Goal: Information Seeking & Learning: Find specific fact

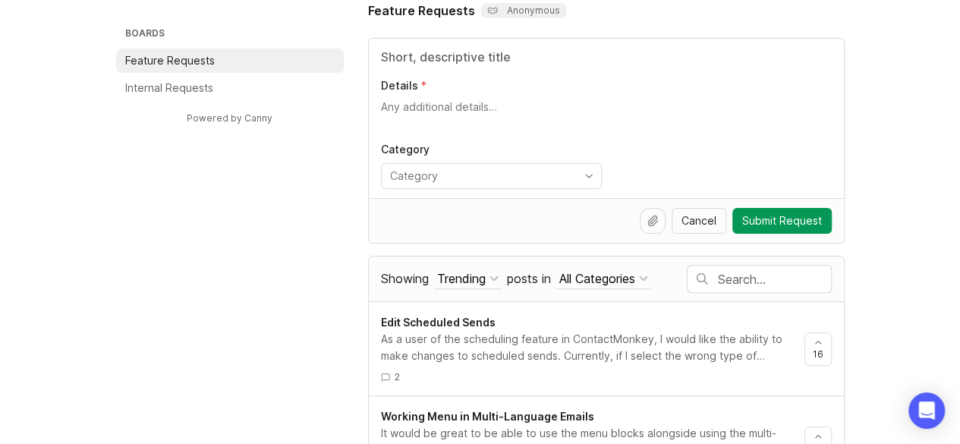
scroll to position [99, 0]
click at [746, 279] on input "text" at bounding box center [774, 280] width 113 height 17
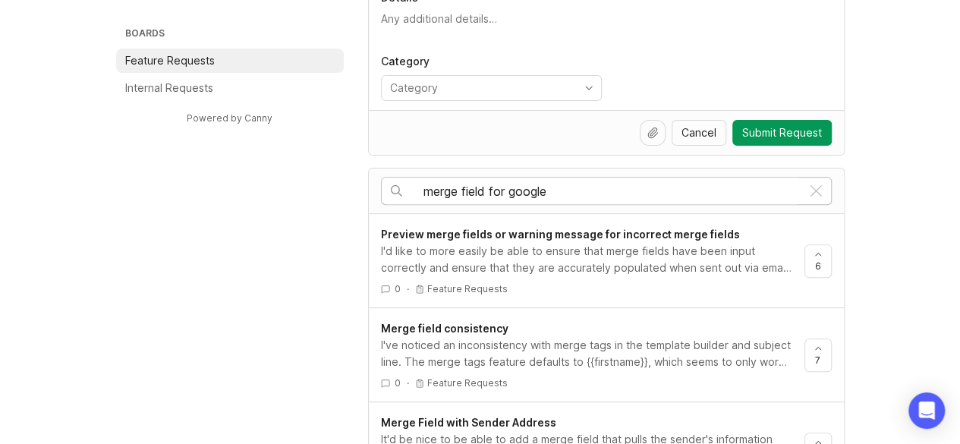
scroll to position [187, 0]
type input "m"
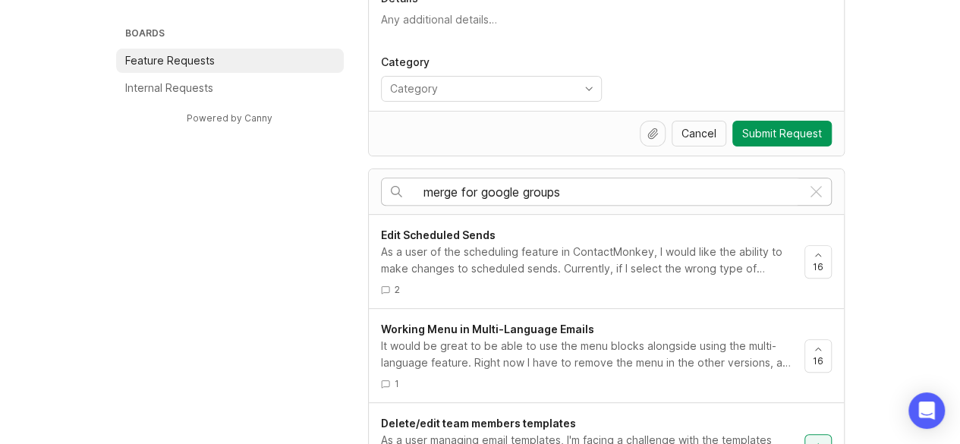
type input "merge for google groups"
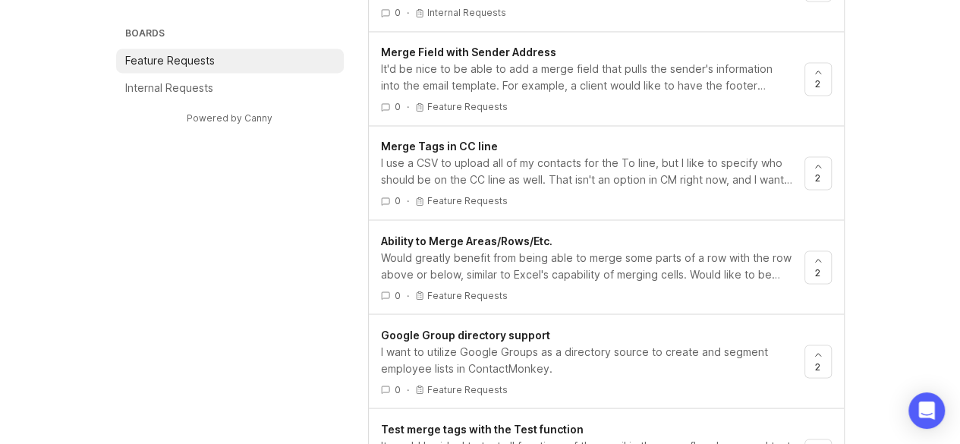
scroll to position [1215, 0]
